Goal: Navigation & Orientation: Find specific page/section

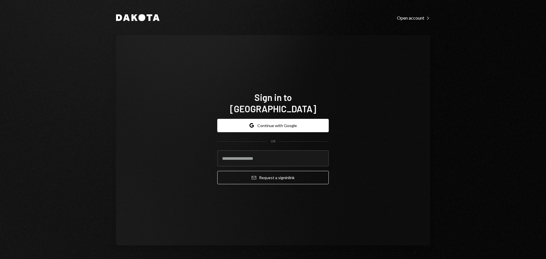
type input "**********"
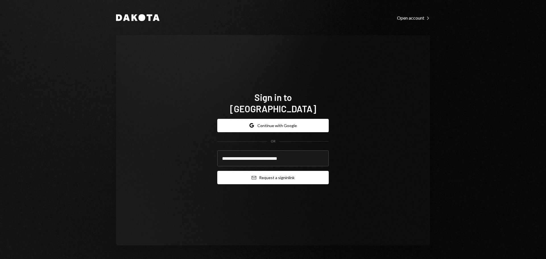
click at [244, 171] on button "Email Request a sign in link" at bounding box center [272, 177] width 111 height 13
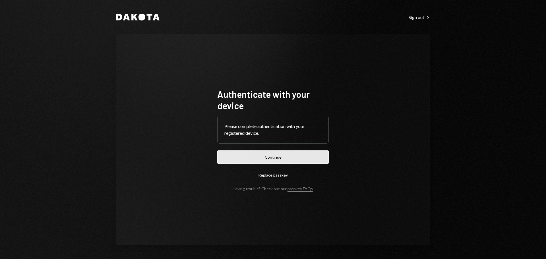
click at [293, 161] on button "Continue" at bounding box center [272, 156] width 111 height 13
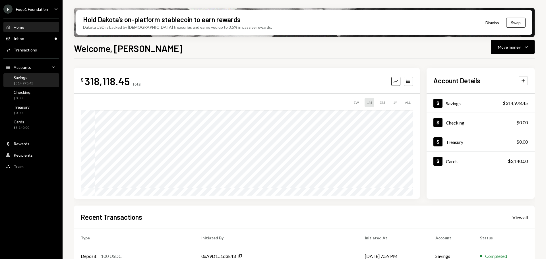
click at [22, 82] on div "$314,978.45" at bounding box center [24, 83] width 20 height 5
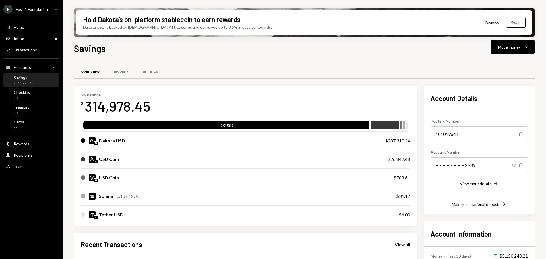
click at [45, 12] on div "F Fogo1 Foundation" at bounding box center [25, 9] width 45 height 9
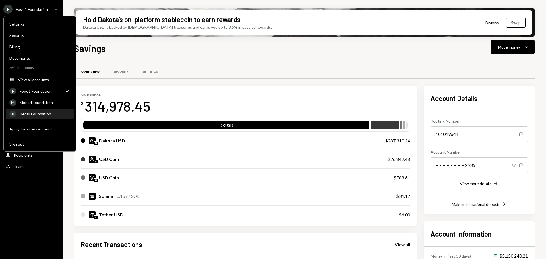
click at [45, 112] on div "Recall Foundation" at bounding box center [45, 113] width 51 height 5
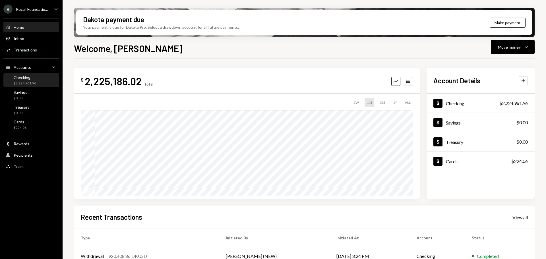
click at [39, 82] on div "Checking $2,224,961.96" at bounding box center [31, 80] width 51 height 11
